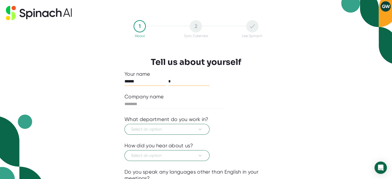
click at [182, 79] on input "*" at bounding box center [188, 81] width 41 height 8
type input "********"
type input "**********"
click at [168, 128] on span "Select an option" at bounding box center [167, 129] width 72 height 6
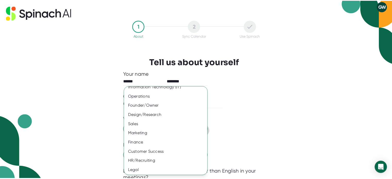
scroll to position [33, 0]
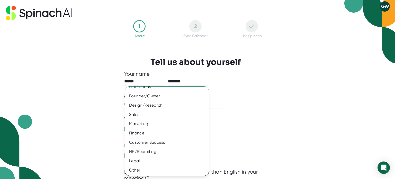
click at [143, 175] on ul "Product Engineering Information Technology (IT) Operations Founder/Owner Design…" at bounding box center [171, 114] width 92 height 123
click at [147, 167] on div "Other" at bounding box center [169, 170] width 88 height 9
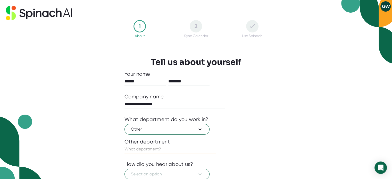
click at [158, 148] on input "text" at bounding box center [170, 149] width 92 height 8
type input "Plumbing and Wastewater"
click at [200, 128] on icon at bounding box center [200, 129] width 6 height 6
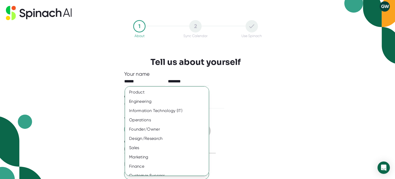
click at [245, 135] on div at bounding box center [197, 89] width 395 height 179
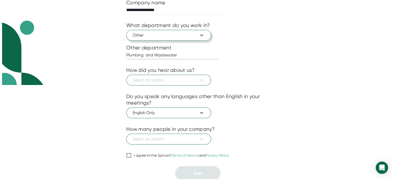
scroll to position [95, 0]
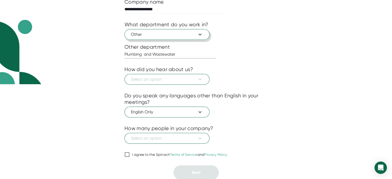
click at [202, 36] on icon at bounding box center [200, 34] width 6 height 6
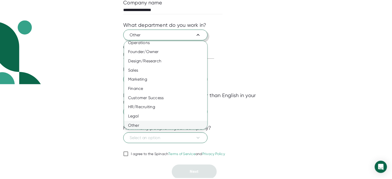
scroll to position [33, 0]
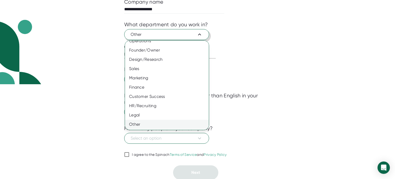
click at [150, 123] on div "Other" at bounding box center [169, 124] width 88 height 9
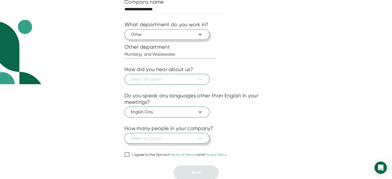
click at [183, 136] on span "Select an option" at bounding box center [167, 138] width 72 height 6
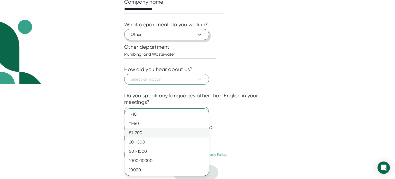
click at [139, 134] on div "51-200" at bounding box center [167, 132] width 84 height 9
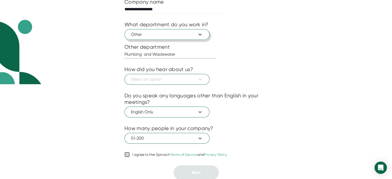
click at [125, 154] on input "I agree to the Spinach Terms of Service and Privacy Policy" at bounding box center [126, 154] width 5 height 6
checkbox input "true"
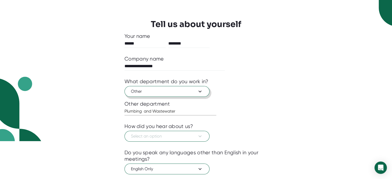
scroll to position [95, 0]
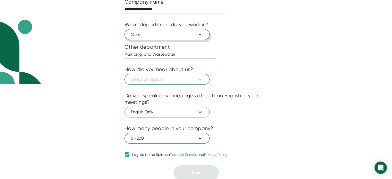
click at [194, 85] on div at bounding box center [195, 89] width 143 height 8
click at [199, 81] on icon at bounding box center [200, 79] width 6 height 6
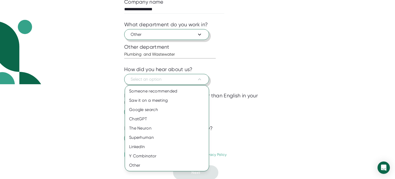
click at [195, 81] on div at bounding box center [197, 89] width 395 height 179
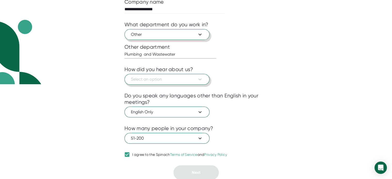
click at [195, 81] on span "Select an option" at bounding box center [167, 79] width 72 height 6
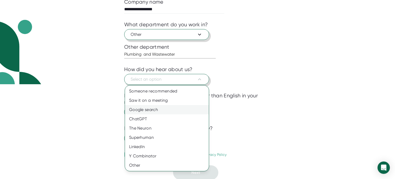
click at [155, 110] on div "Google search" at bounding box center [167, 109] width 84 height 9
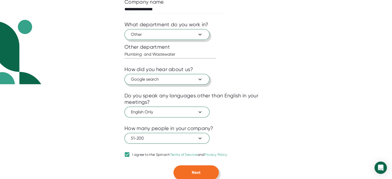
click at [188, 168] on button "Next" at bounding box center [195, 172] width 45 height 14
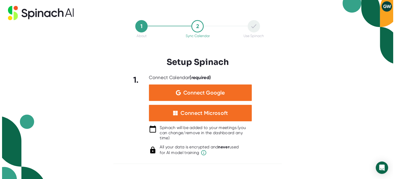
scroll to position [0, 0]
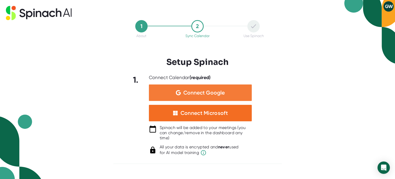
click at [206, 91] on span "Connect Google" at bounding box center [204, 92] width 41 height 5
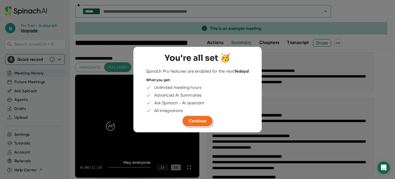
click at [200, 119] on span "Continue" at bounding box center [198, 120] width 18 height 5
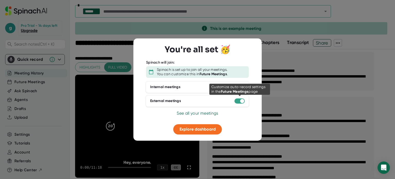
click at [240, 102] on div at bounding box center [240, 100] width 10 height 5
click at [241, 100] on div at bounding box center [242, 101] width 4 height 4
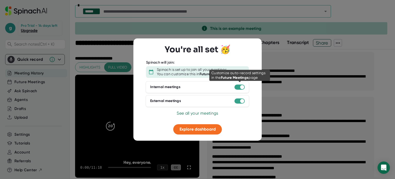
click at [238, 86] on div at bounding box center [240, 86] width 10 height 5
drag, startPoint x: 244, startPoint y: 86, endPoint x: 235, endPoint y: 87, distance: 9.0
click at [235, 87] on div at bounding box center [240, 86] width 10 height 5
click at [89, 98] on div at bounding box center [197, 89] width 395 height 179
drag, startPoint x: 116, startPoint y: 95, endPoint x: 130, endPoint y: 94, distance: 13.7
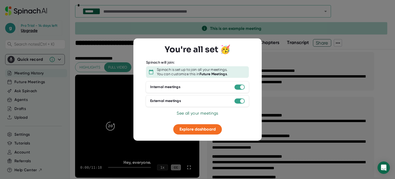
click at [130, 94] on div at bounding box center [197, 89] width 395 height 179
click at [204, 128] on span "Explore dashboard" at bounding box center [198, 129] width 36 height 5
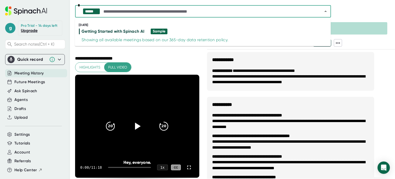
click at [174, 12] on input "text" at bounding box center [208, 11] width 212 height 7
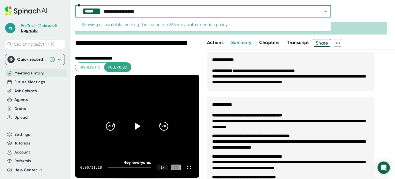
type input "**********"
click at [252, 14] on input "**********" at bounding box center [208, 11] width 212 height 7
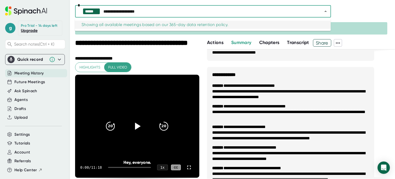
scroll to position [102, 0]
